Goal: Task Accomplishment & Management: Complete application form

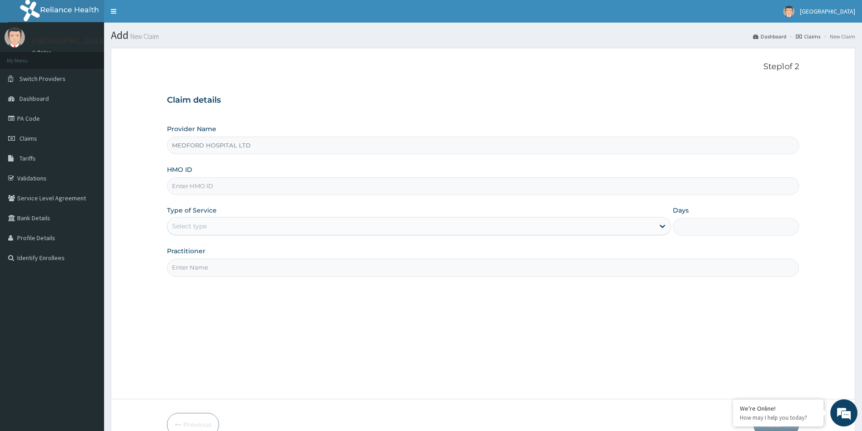
click at [240, 191] on input "HMO ID" at bounding box center [483, 186] width 632 height 18
type input "thg/10112/a"
click at [222, 232] on div "Select type" at bounding box center [410, 226] width 487 height 14
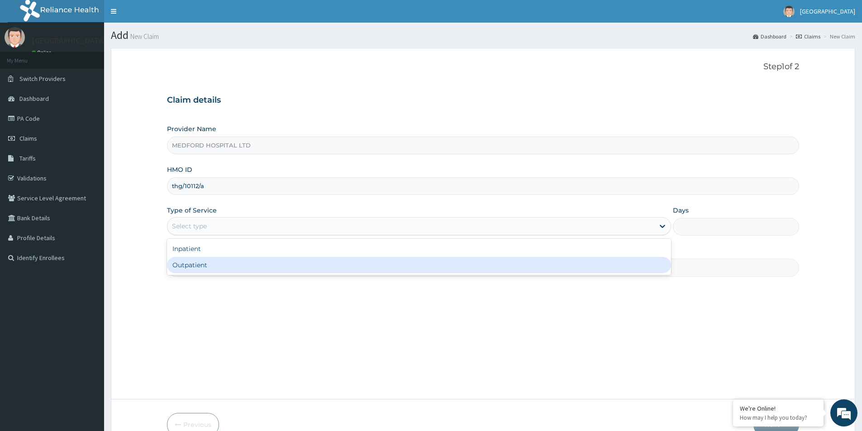
click at [213, 265] on div "Outpatient" at bounding box center [419, 265] width 504 height 16
type input "1"
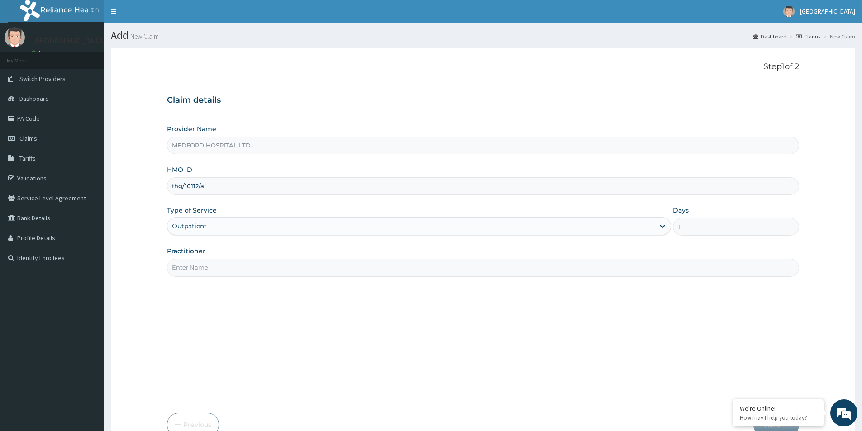
click at [214, 265] on input "Practitioner" at bounding box center [483, 268] width 632 height 18
type input "OKONKWO"
click at [780, 378] on form "Step 1 of 2 Claim details Provider Name MEDFORD HOSPITAL LTD HMO ID thg/10112/a…" at bounding box center [483, 249] width 744 height 403
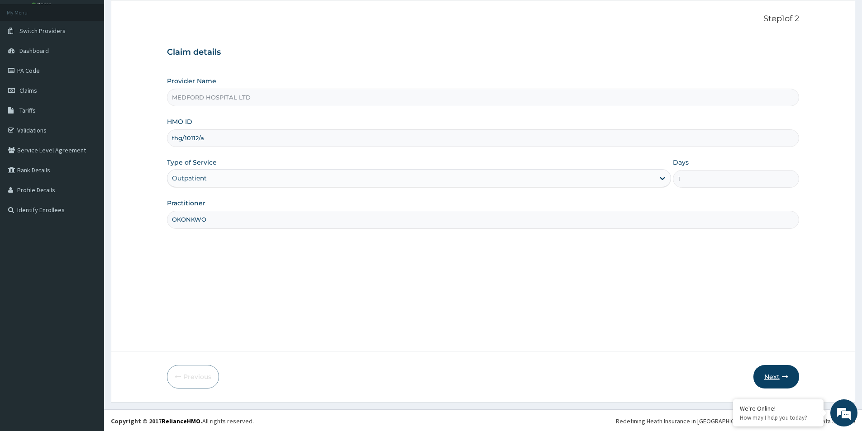
scroll to position [49, 0]
click at [767, 376] on button "Next" at bounding box center [776, 376] width 46 height 24
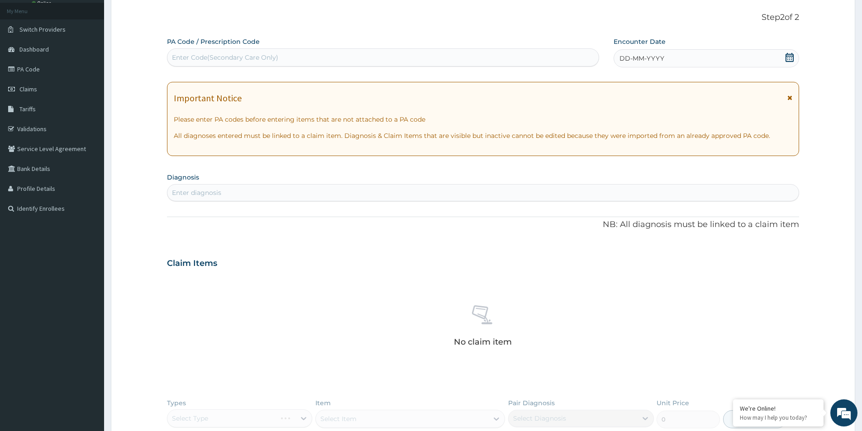
click at [757, 54] on div "DD-MM-YYYY" at bounding box center [705, 58] width 185 height 18
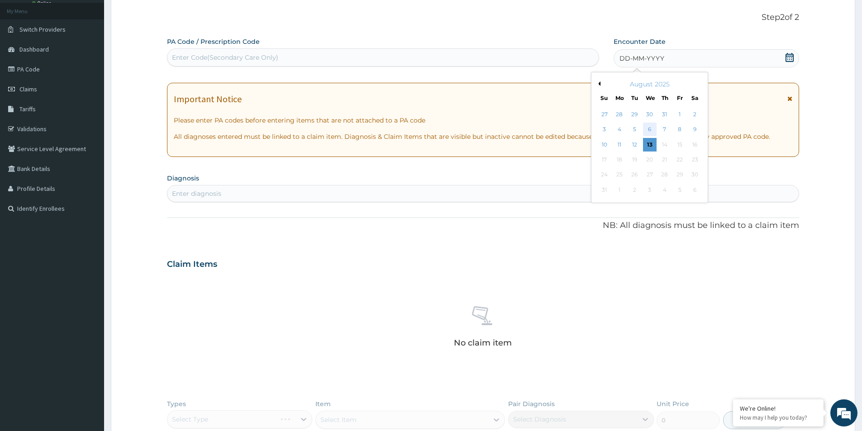
click at [650, 129] on div "6" at bounding box center [650, 130] width 14 height 14
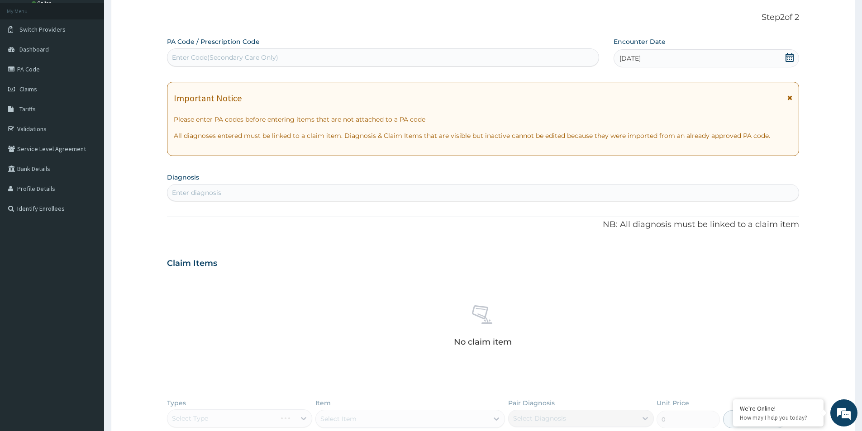
click at [442, 194] on div "Enter diagnosis" at bounding box center [482, 192] width 631 height 14
type input "[MEDICAL_DATA]"
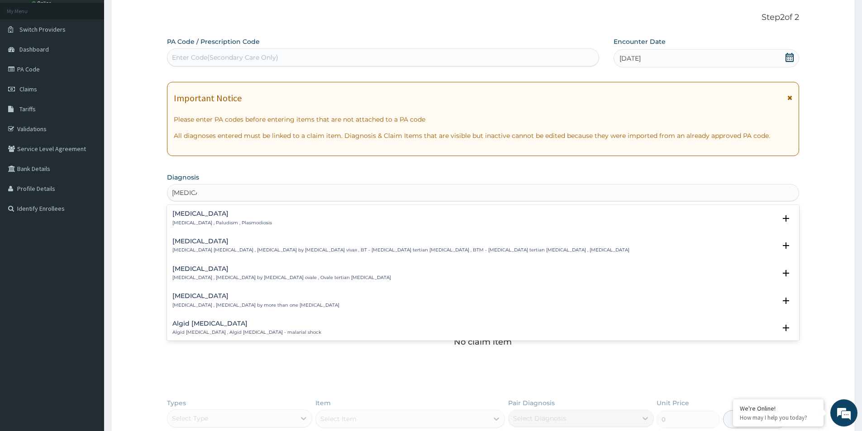
click at [204, 223] on p "[MEDICAL_DATA] , Paludism , Plasmodiosis" at bounding box center [222, 223] width 100 height 6
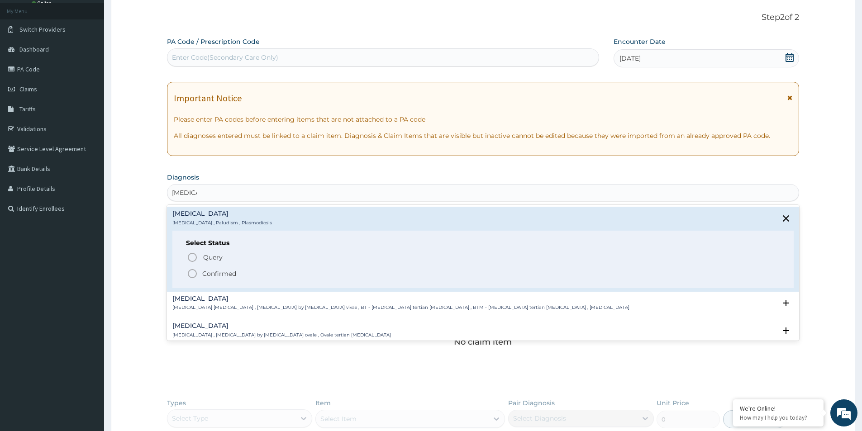
click at [226, 273] on p "Confirmed" at bounding box center [219, 273] width 34 height 9
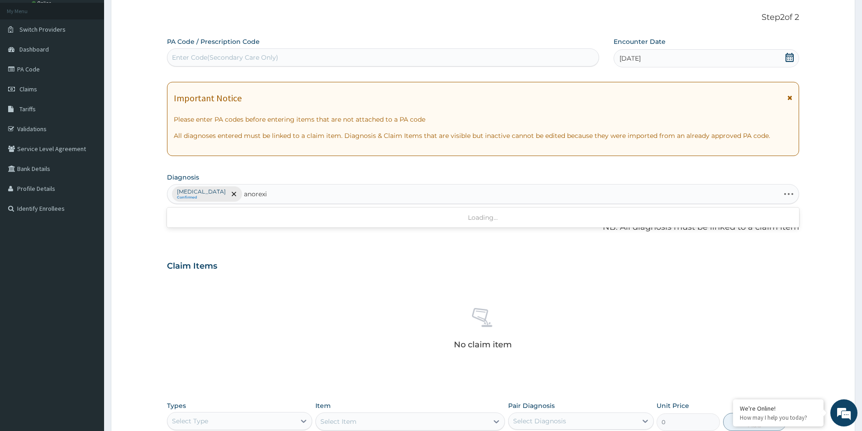
type input "[MEDICAL_DATA]"
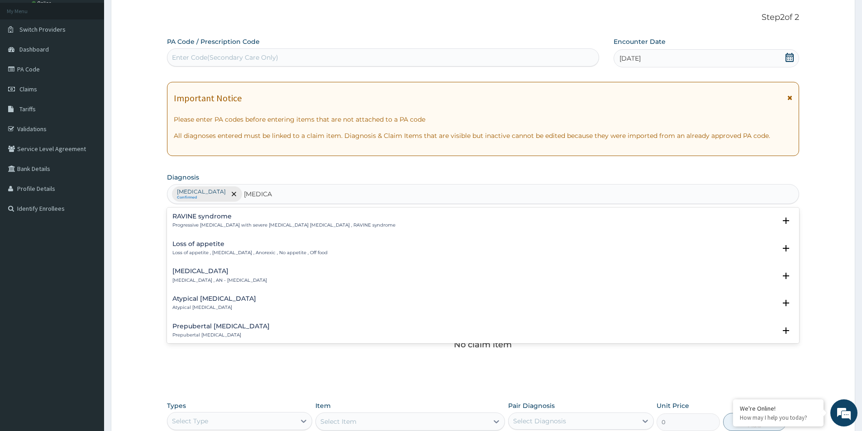
click at [195, 250] on p "Loss of appetite , [MEDICAL_DATA] , Anorexic , No appetite , Off food" at bounding box center [249, 253] width 155 height 6
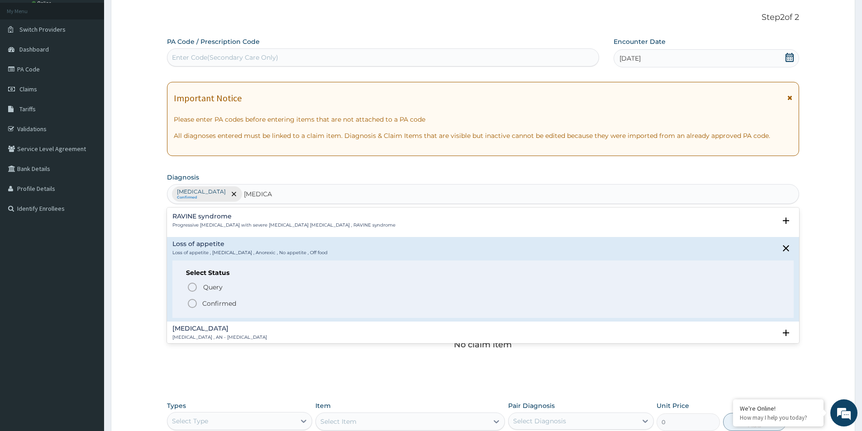
click at [210, 303] on p "Confirmed" at bounding box center [219, 303] width 34 height 9
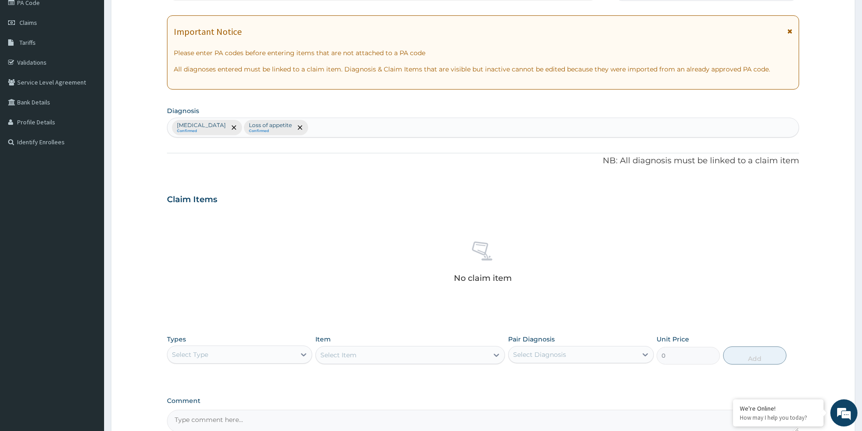
scroll to position [212, 0]
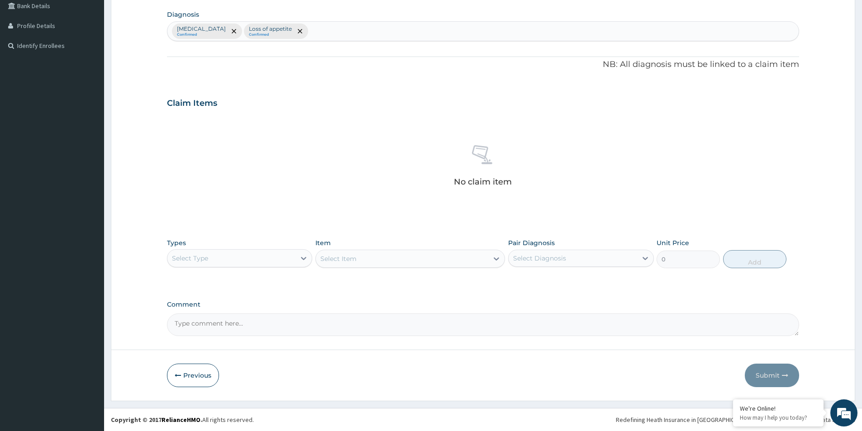
click at [542, 263] on div "Select Diagnosis" at bounding box center [573, 258] width 128 height 14
drag, startPoint x: 536, startPoint y: 279, endPoint x: 534, endPoint y: 292, distance: 13.8
click at [536, 281] on label "[MEDICAL_DATA]" at bounding box center [551, 280] width 56 height 9
checkbox input "true"
click at [534, 297] on label "Loss of appetite" at bounding box center [549, 299] width 52 height 9
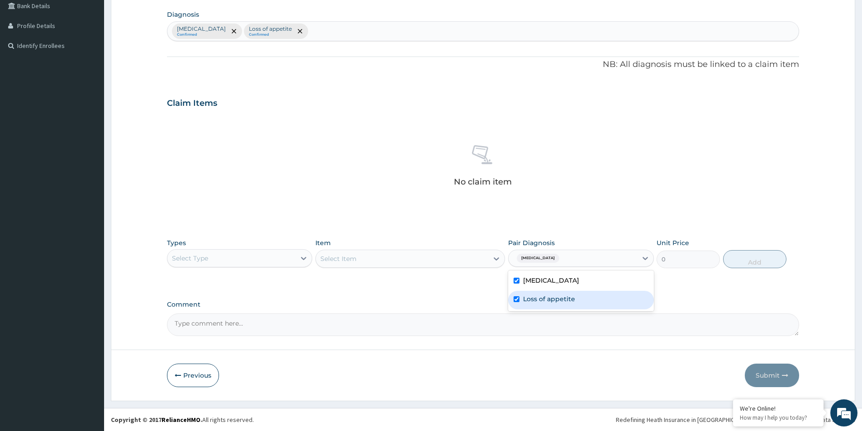
checkbox input "true"
click at [455, 262] on div "Select Item" at bounding box center [410, 259] width 190 height 18
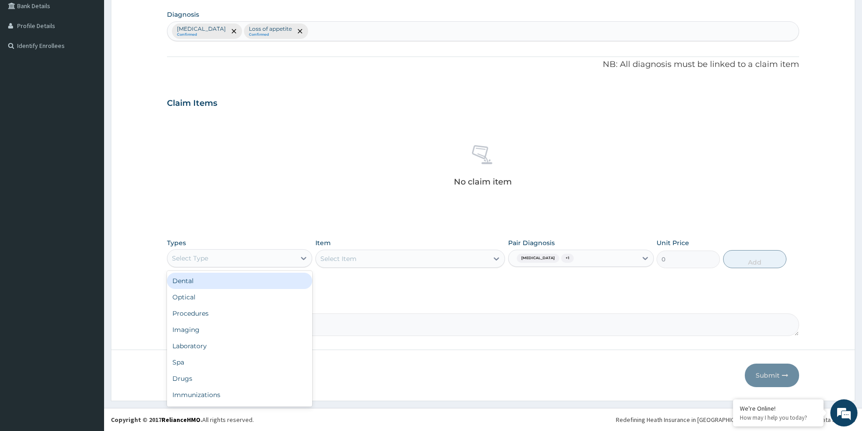
click at [218, 254] on div "Select Type" at bounding box center [231, 258] width 128 height 14
click at [213, 314] on div "Procedures" at bounding box center [239, 313] width 145 height 16
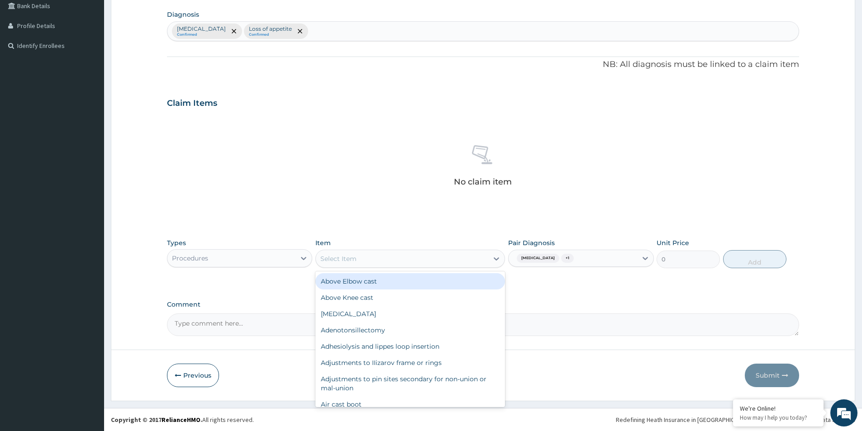
click at [400, 261] on div "Select Item" at bounding box center [402, 259] width 172 height 14
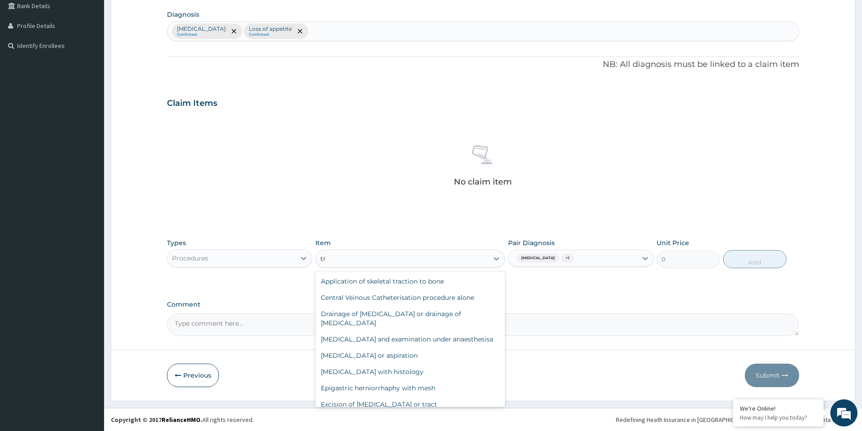
type input "t"
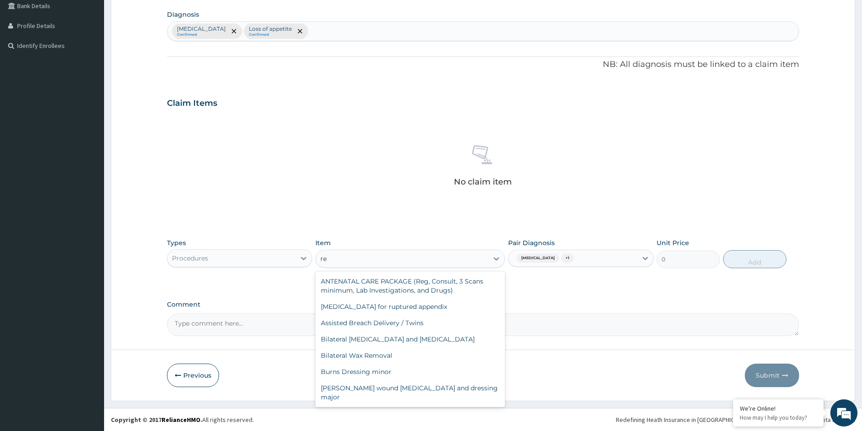
type input "reg"
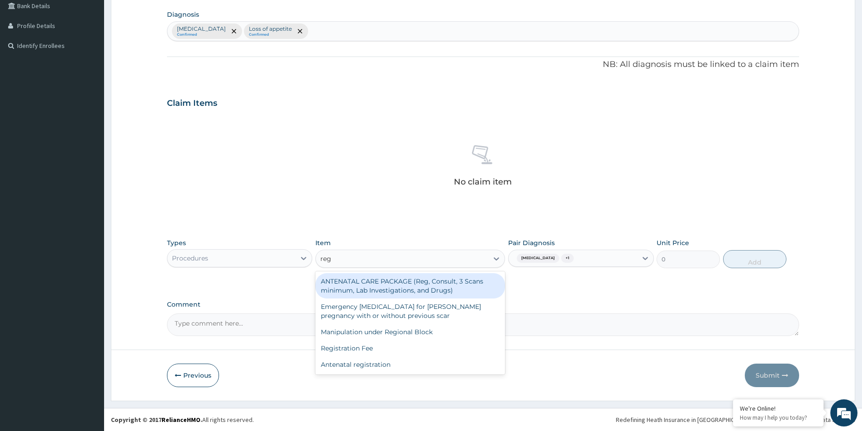
click at [378, 347] on div "Registration Fee" at bounding box center [410, 348] width 190 height 16
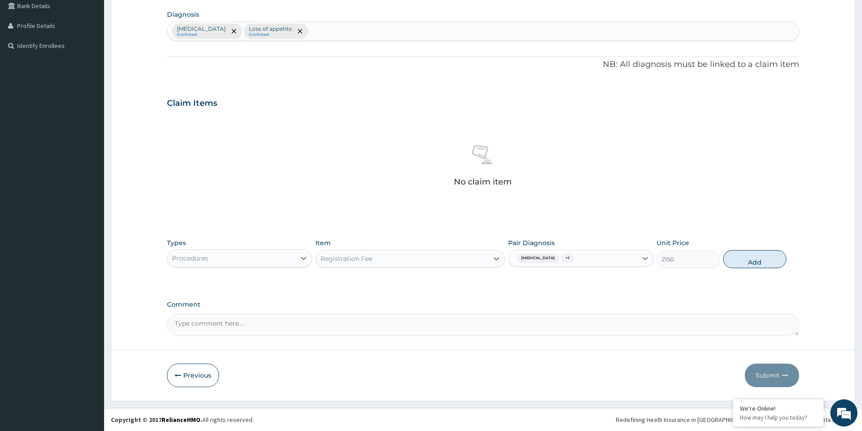
click at [354, 350] on div at bounding box center [482, 350] width 743 height 0
click at [751, 264] on button "Add" at bounding box center [754, 259] width 63 height 18
type input "0"
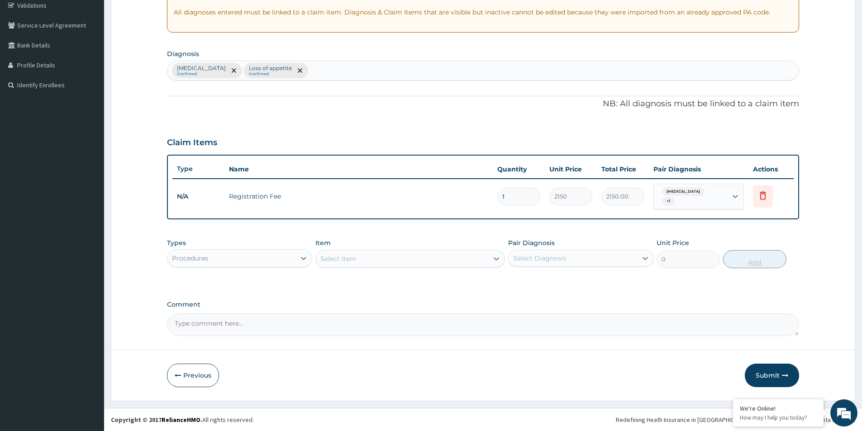
scroll to position [169, 0]
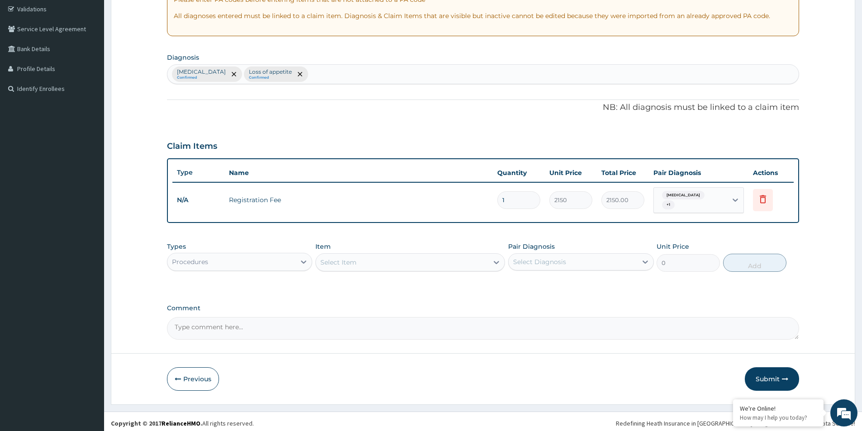
click at [357, 261] on div "Select Item" at bounding box center [402, 262] width 172 height 14
type input "genaral"
click at [520, 262] on div "Select Diagnosis" at bounding box center [539, 261] width 53 height 9
drag, startPoint x: 526, startPoint y: 278, endPoint x: 529, endPoint y: 285, distance: 7.5
click at [527, 280] on label "[MEDICAL_DATA]" at bounding box center [551, 284] width 56 height 9
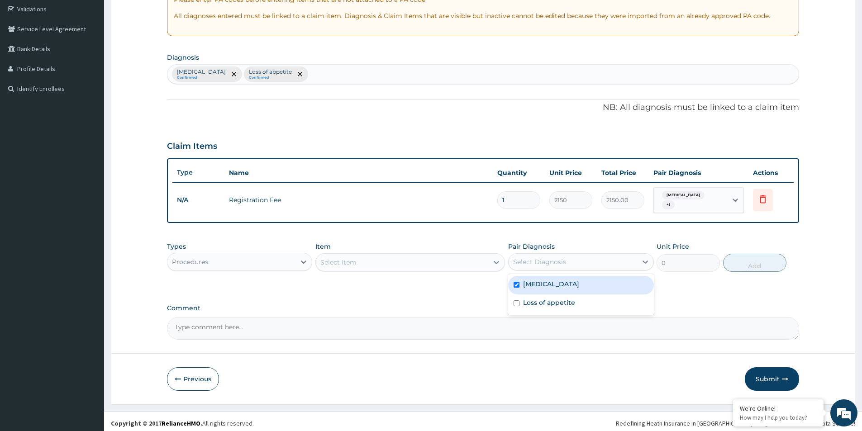
checkbox input "true"
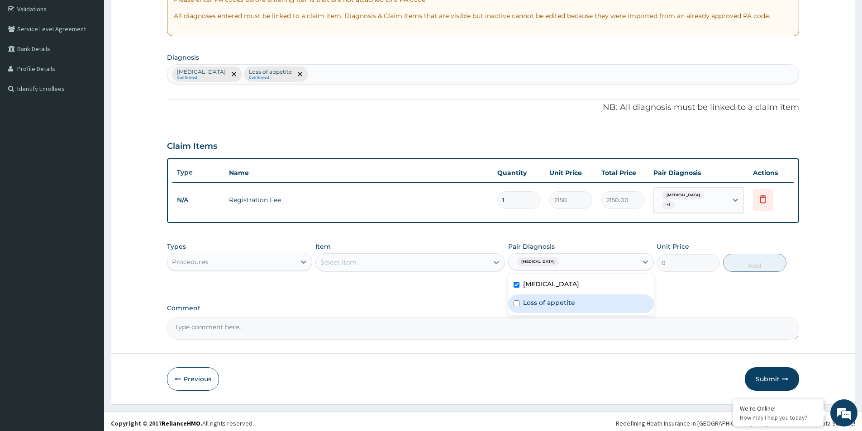
click at [530, 298] on label "Loss of appetite" at bounding box center [549, 302] width 52 height 9
checkbox input "true"
click at [520, 298] on div "Loss of appetite" at bounding box center [580, 304] width 145 height 19
click at [450, 262] on div "Select Item" at bounding box center [402, 262] width 172 height 14
click at [404, 262] on div "Select Item" at bounding box center [402, 262] width 172 height 14
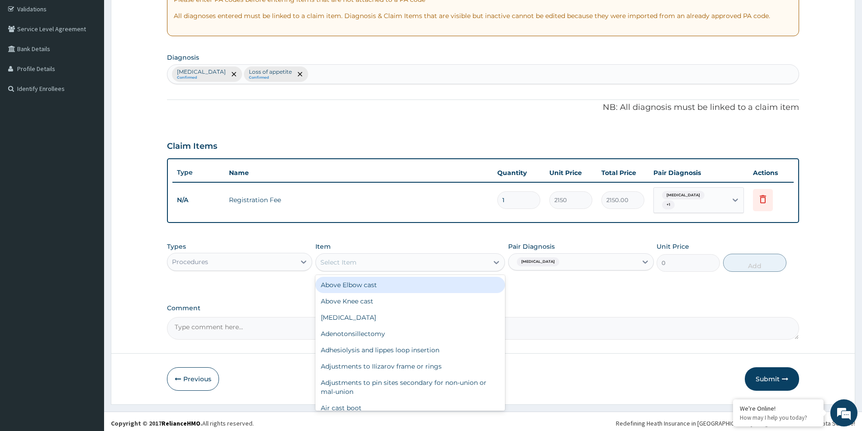
click at [404, 262] on div "Select Item" at bounding box center [402, 262] width 172 height 14
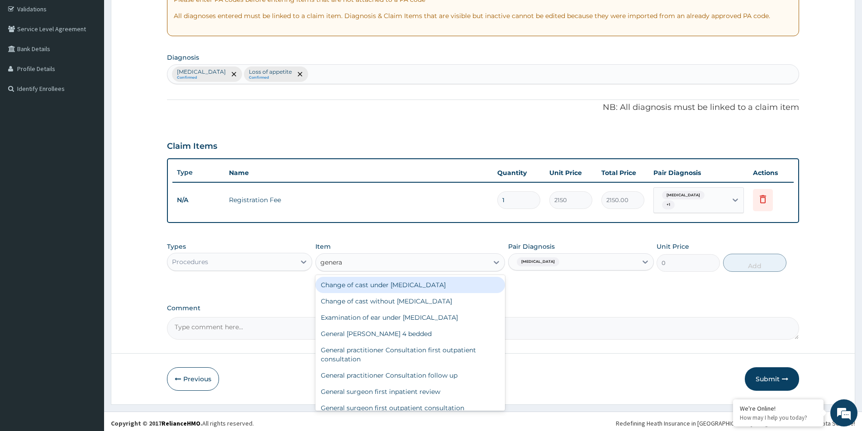
type input "general"
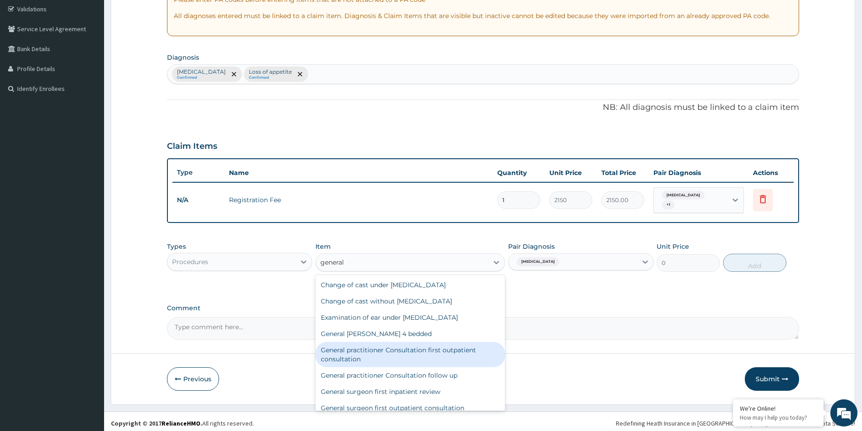
click at [404, 352] on div "General practitioner Consultation first outpatient consultation" at bounding box center [410, 354] width 190 height 25
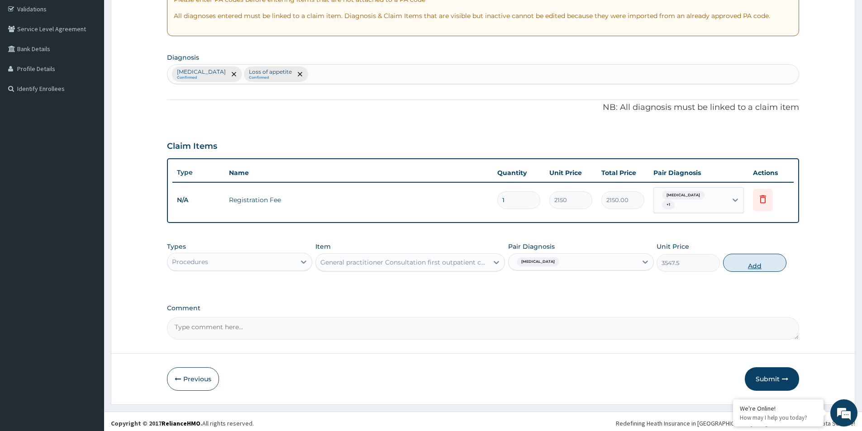
click at [757, 262] on button "Add" at bounding box center [754, 263] width 63 height 18
type input "0"
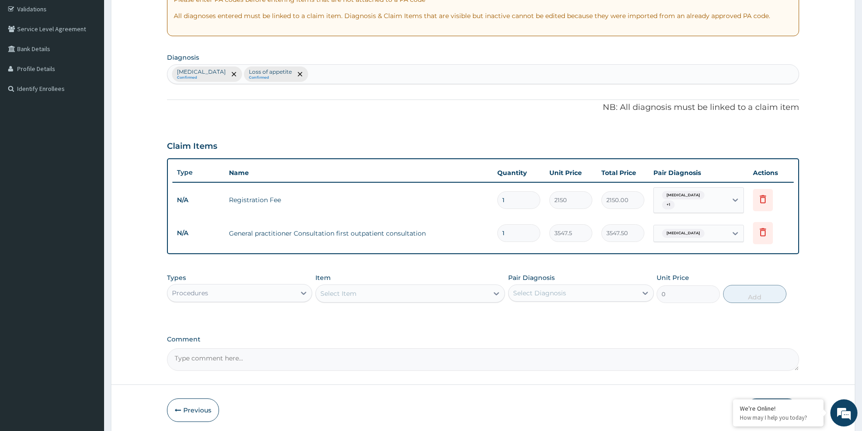
drag, startPoint x: 356, startPoint y: 397, endPoint x: 339, endPoint y: 398, distance: 17.2
click at [356, 399] on div "Previous Submit" at bounding box center [483, 411] width 632 height 24
